Goal: Information Seeking & Learning: Learn about a topic

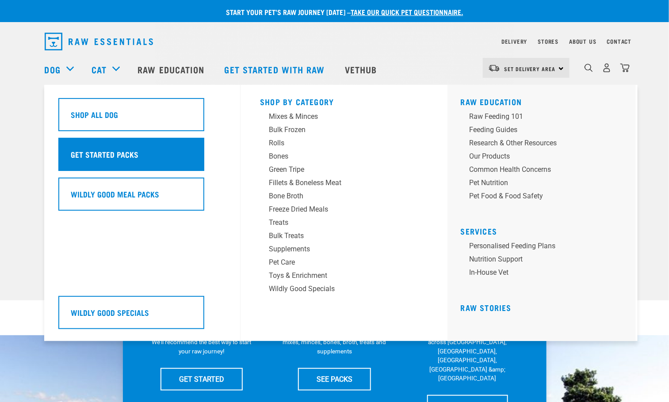
click at [119, 158] on h5 "Get Started Packs" at bounding box center [105, 153] width 68 height 11
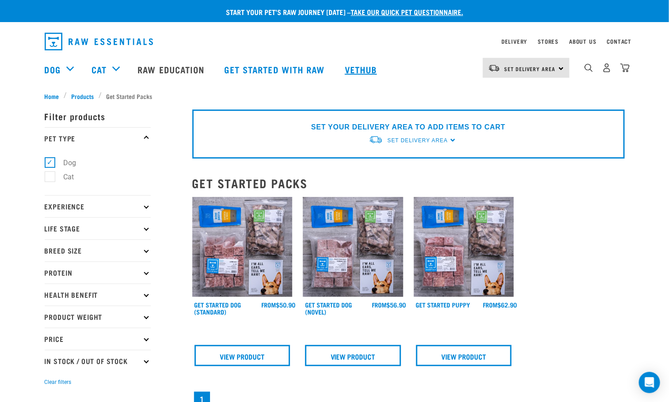
click at [366, 71] on link "Vethub" at bounding box center [362, 69] width 52 height 35
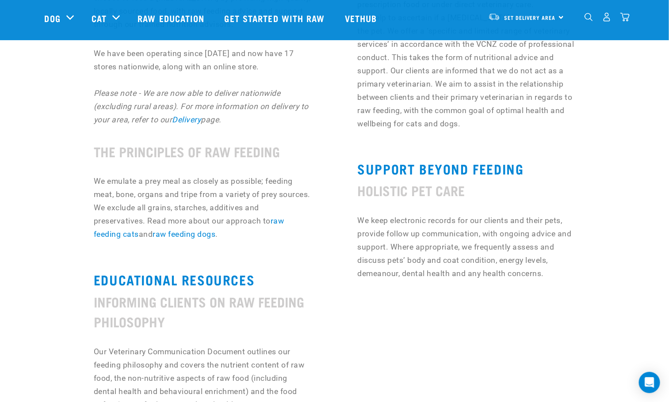
scroll to position [199, 0]
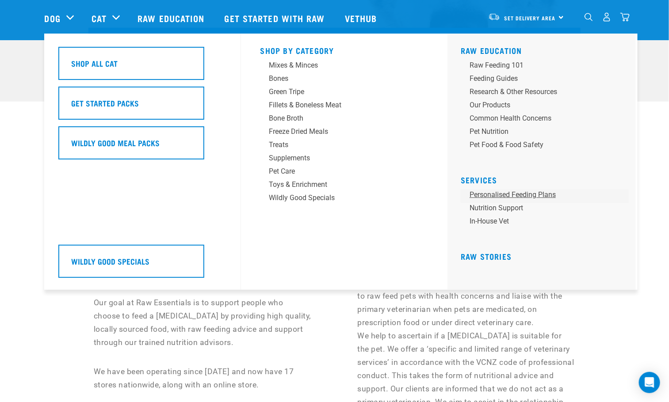
click at [496, 193] on link "Personalised Feeding Plans" at bounding box center [544, 196] width 168 height 13
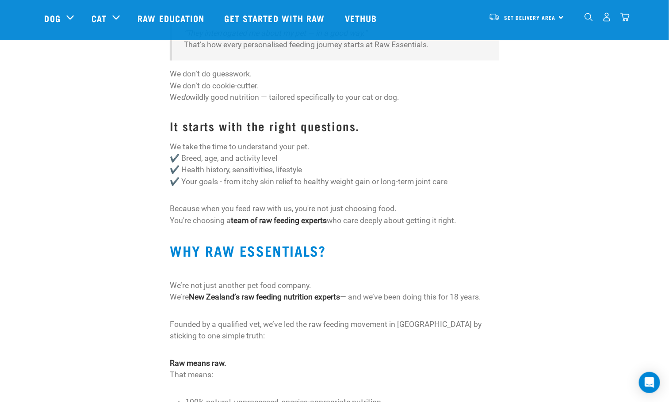
scroll to position [66, 0]
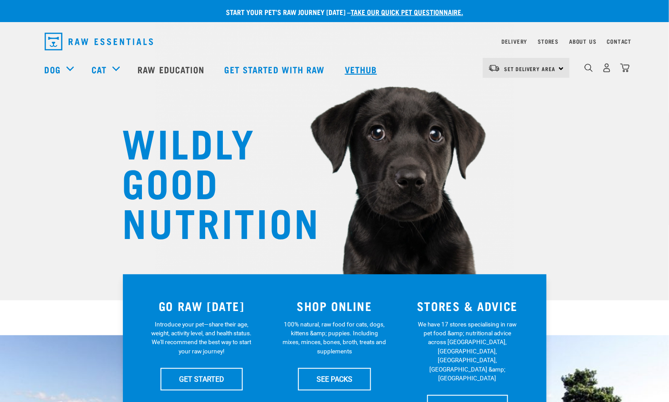
click at [366, 69] on link "Vethub" at bounding box center [362, 69] width 52 height 35
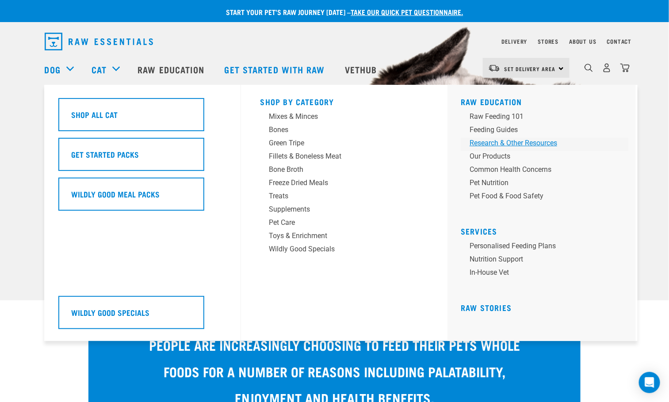
click at [541, 143] on div "Research & Other Resources" at bounding box center [538, 143] width 138 height 11
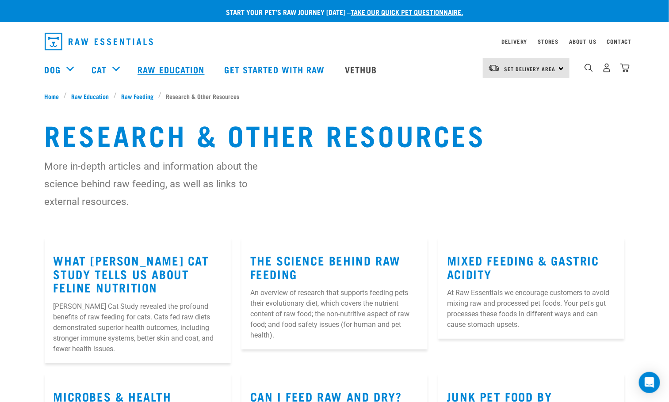
click at [159, 67] on link "Raw Education" at bounding box center [172, 69] width 87 height 35
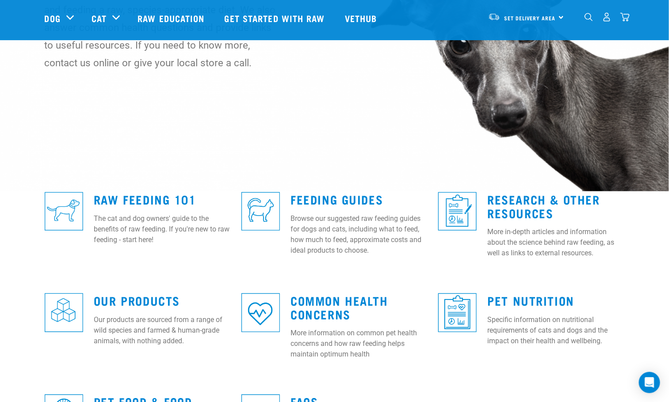
scroll to position [199, 0]
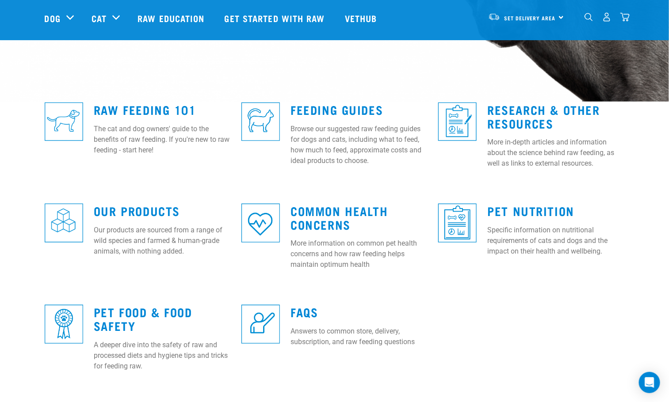
click at [266, 320] on img at bounding box center [260, 324] width 38 height 38
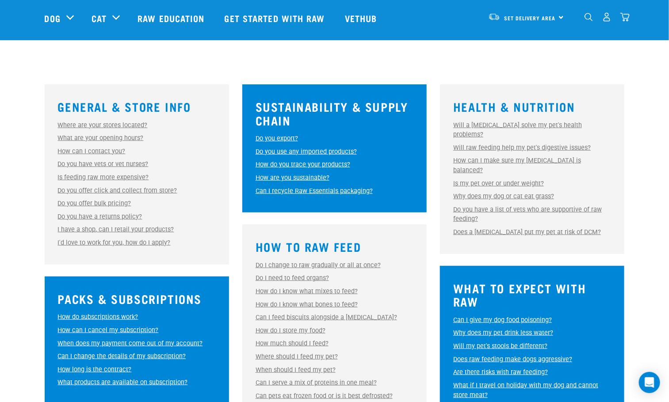
scroll to position [199, 0]
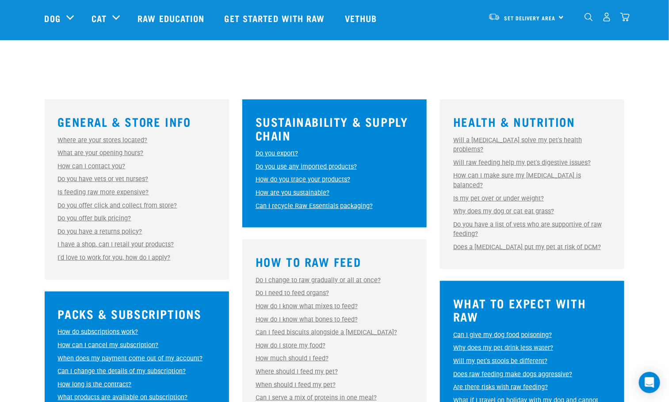
click at [108, 191] on link "Is feeding raw more expensive?" at bounding box center [103, 193] width 91 height 8
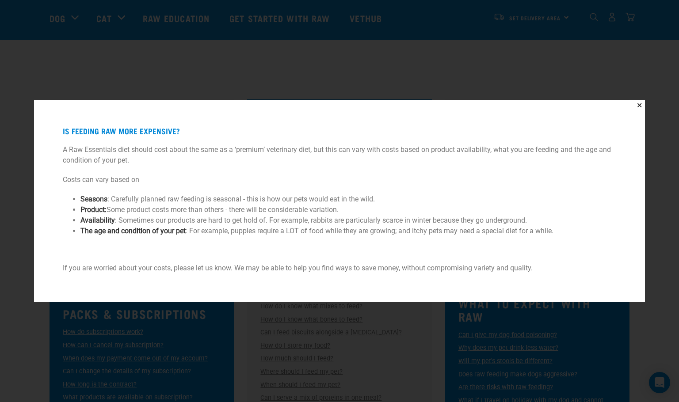
click at [27, 281] on div "✕ Is feeding raw more expensive? A Raw Essentials diet should cost about the sa…" at bounding box center [339, 201] width 679 height 402
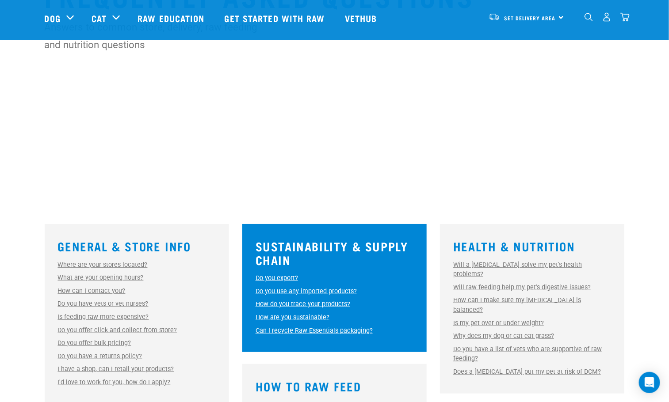
scroll to position [66, 0]
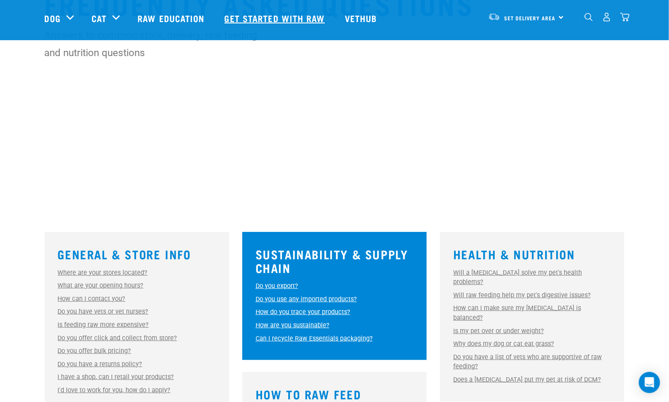
click at [249, 10] on link "Get started with Raw" at bounding box center [276, 17] width 120 height 35
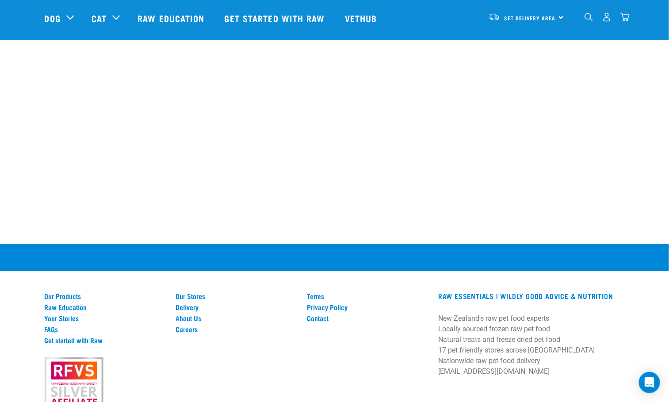
scroll to position [1116, 0]
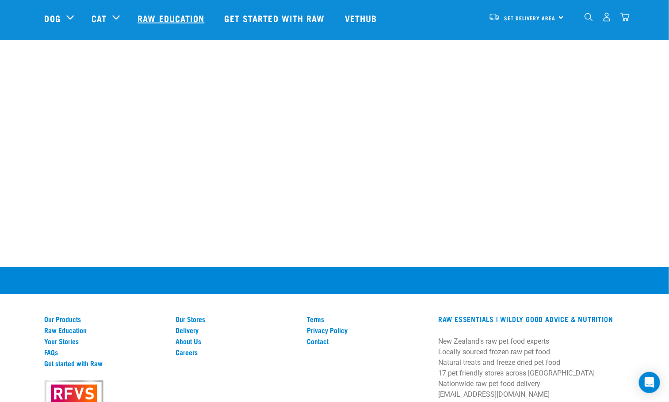
click at [186, 20] on link "Raw Education" at bounding box center [172, 17] width 87 height 35
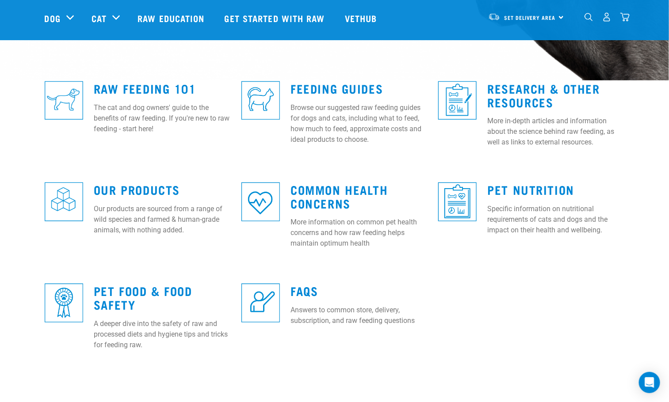
scroll to position [199, 0]
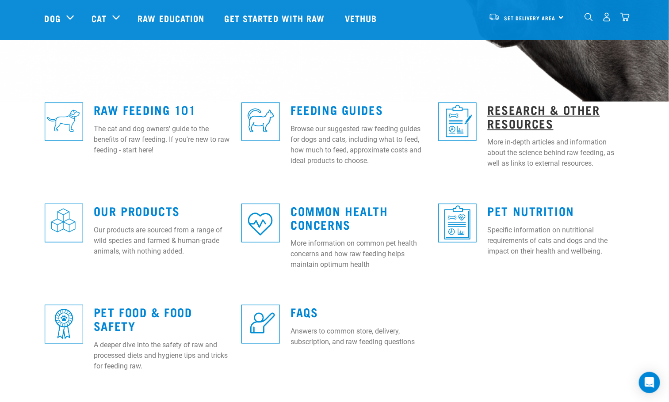
click at [521, 114] on link "Research & Other Resources" at bounding box center [543, 116] width 113 height 20
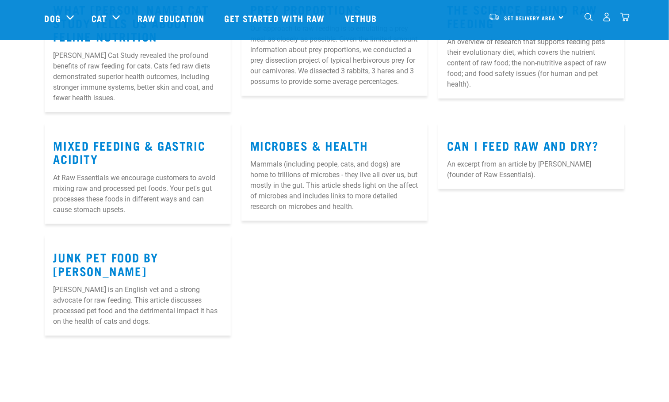
scroll to position [199, 0]
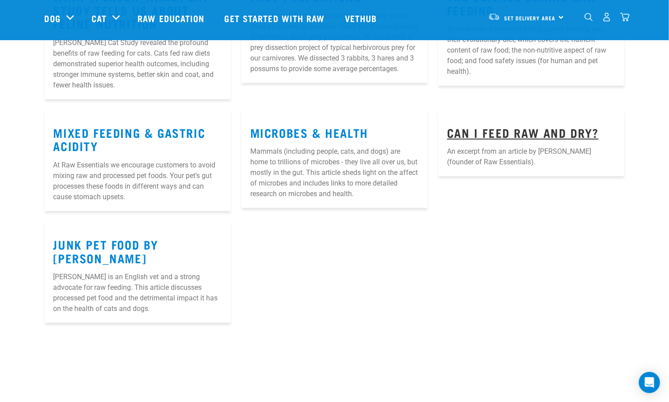
click at [540, 129] on link "Can I Feed Raw and Dry?" at bounding box center [523, 132] width 152 height 7
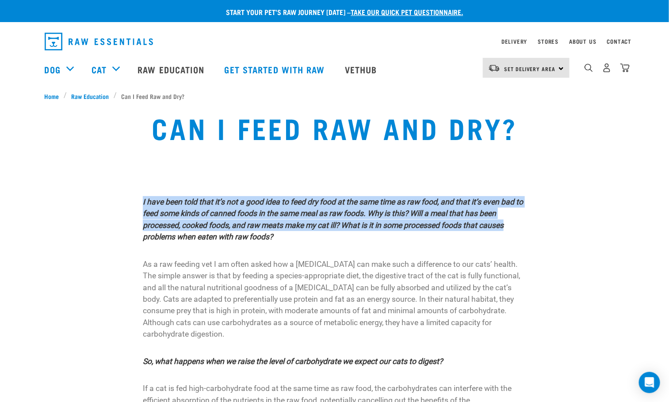
drag, startPoint x: 140, startPoint y: 204, endPoint x: 541, endPoint y: 223, distance: 401.7
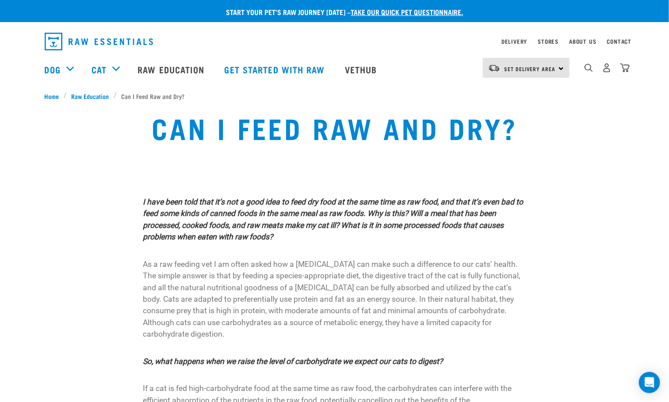
click at [103, 44] on img "dropdown navigation" at bounding box center [99, 42] width 108 height 18
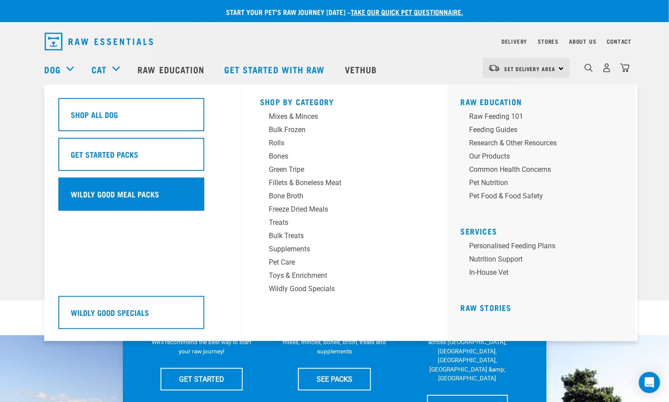
click at [150, 192] on h5 "Wildly Good Meal Packs" at bounding box center [115, 193] width 88 height 11
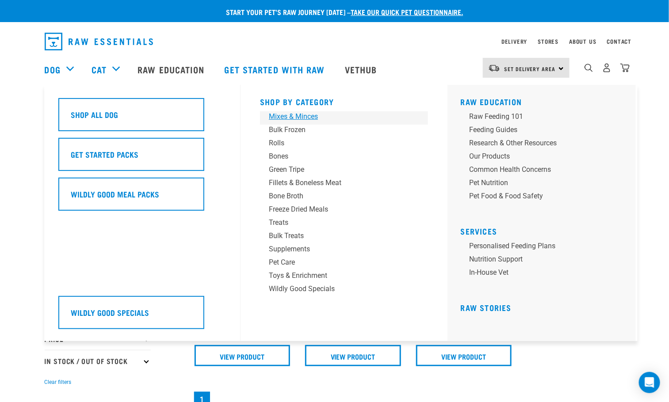
click at [305, 118] on div "Mixes & Minces" at bounding box center [338, 116] width 138 height 11
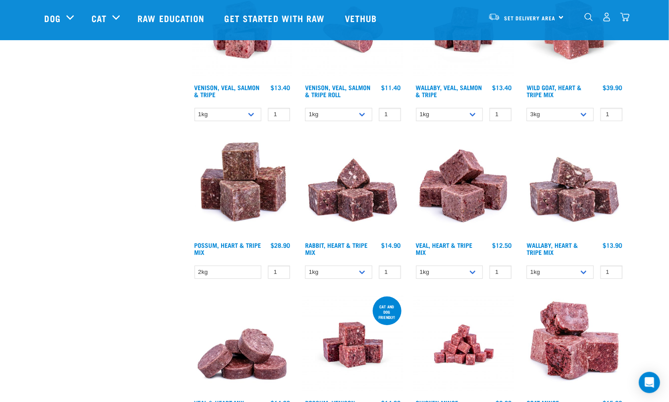
scroll to position [1061, 0]
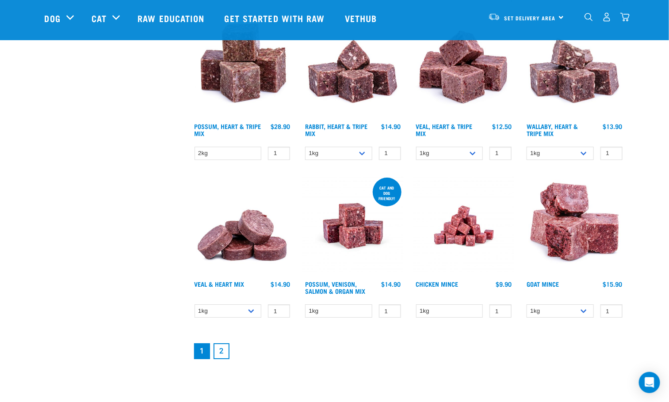
click at [225, 346] on link "2" at bounding box center [221, 351] width 16 height 16
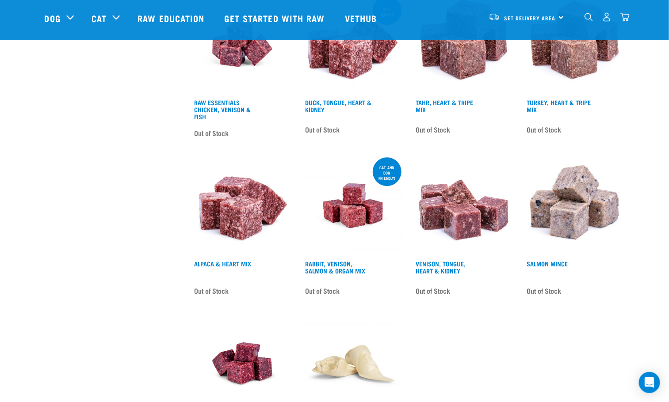
scroll to position [928, 0]
